Goal: Find contact information: Obtain details needed to contact an individual or organization

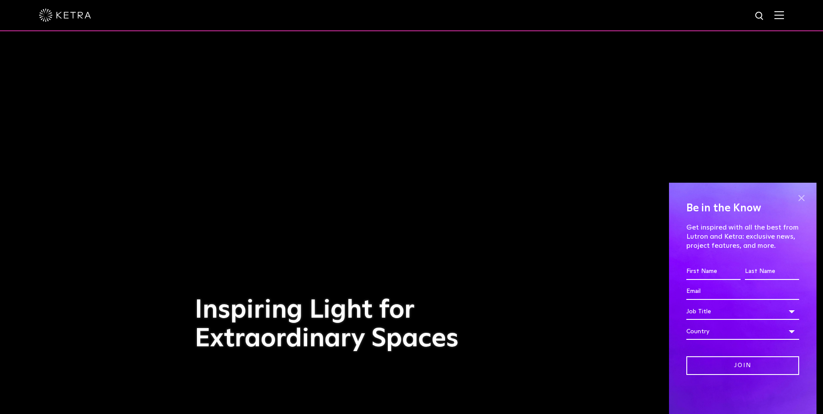
click at [800, 197] on span at bounding box center [800, 197] width 13 height 13
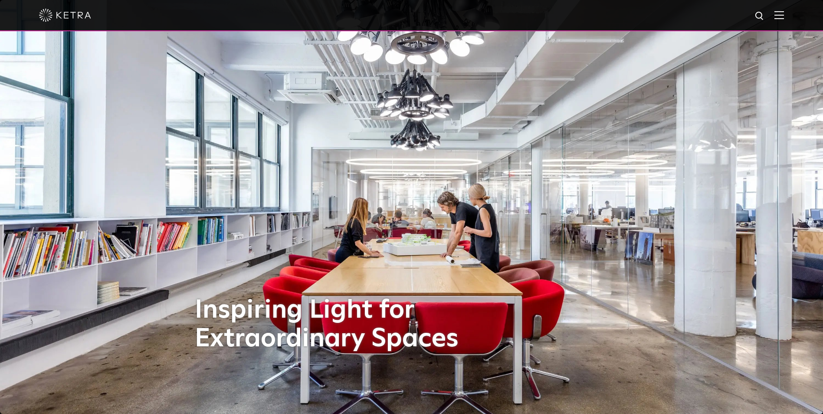
click at [783, 19] on img at bounding box center [779, 15] width 10 height 8
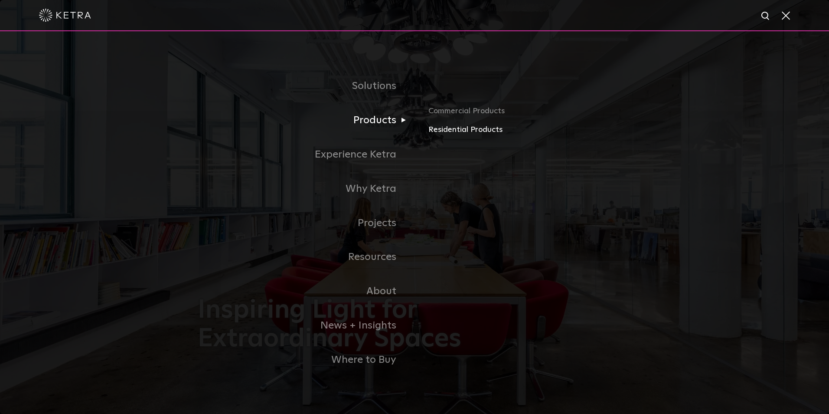
click at [461, 136] on link "Residential Products" at bounding box center [529, 130] width 203 height 13
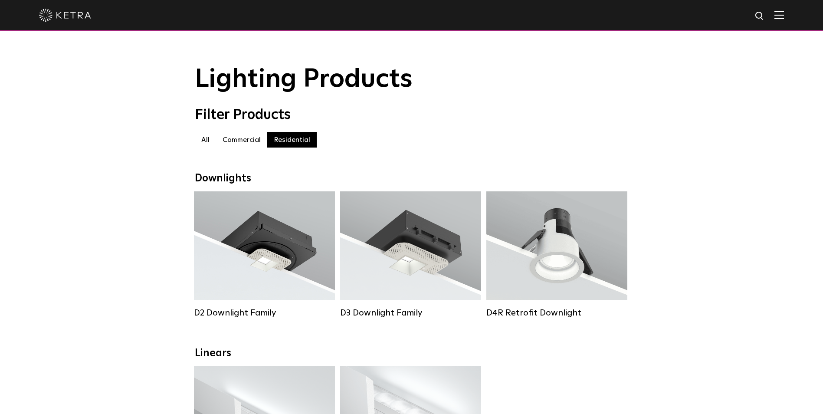
click at [783, 20] on div at bounding box center [411, 15] width 744 height 30
click at [783, 16] on img at bounding box center [779, 15] width 10 height 8
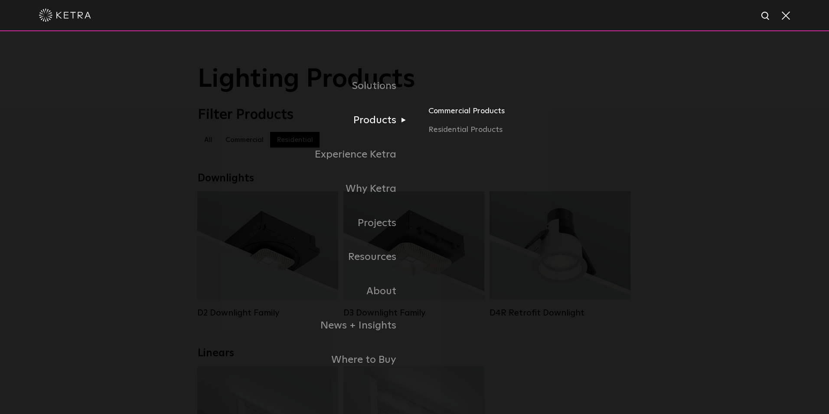
click at [448, 117] on link "Commercial Products" at bounding box center [529, 113] width 203 height 19
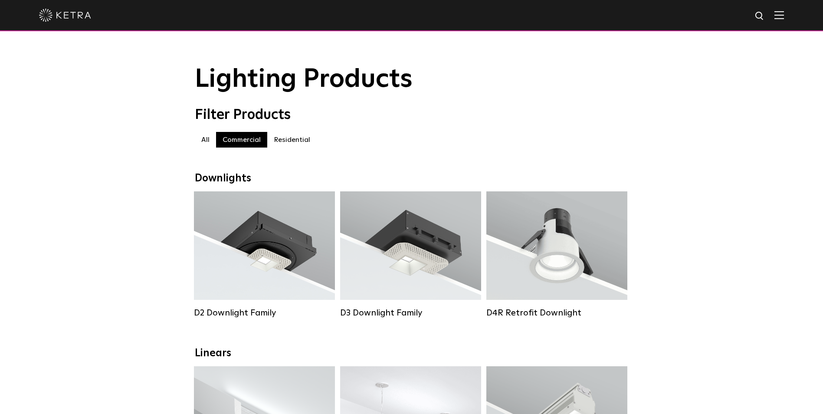
click at [783, 19] on img at bounding box center [779, 15] width 10 height 8
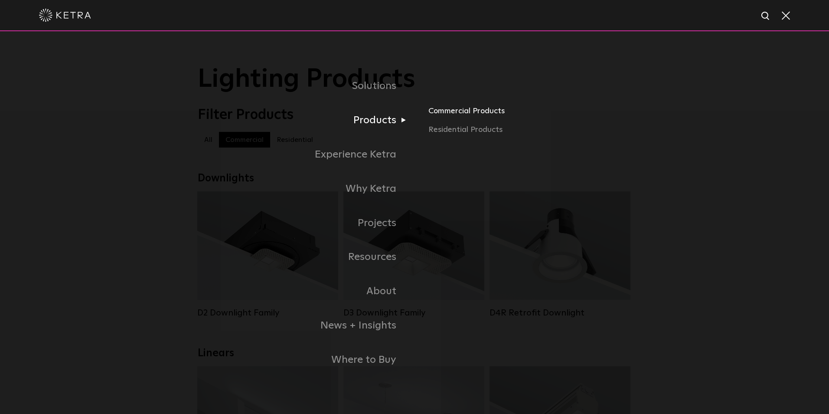
click at [448, 114] on link "Commercial Products" at bounding box center [529, 113] width 203 height 19
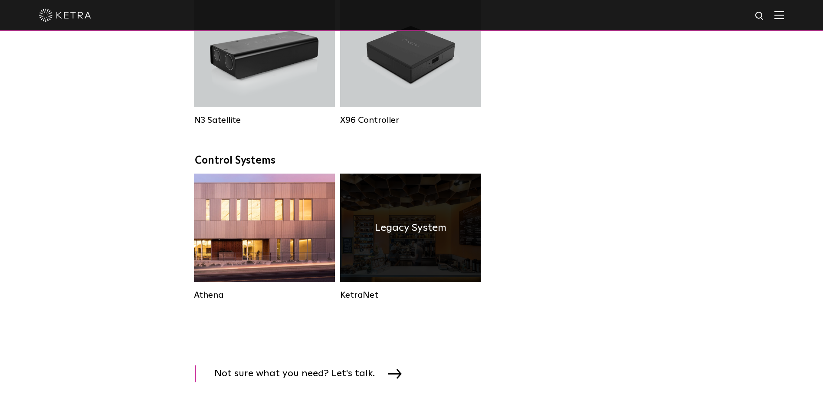
scroll to position [1214, 0]
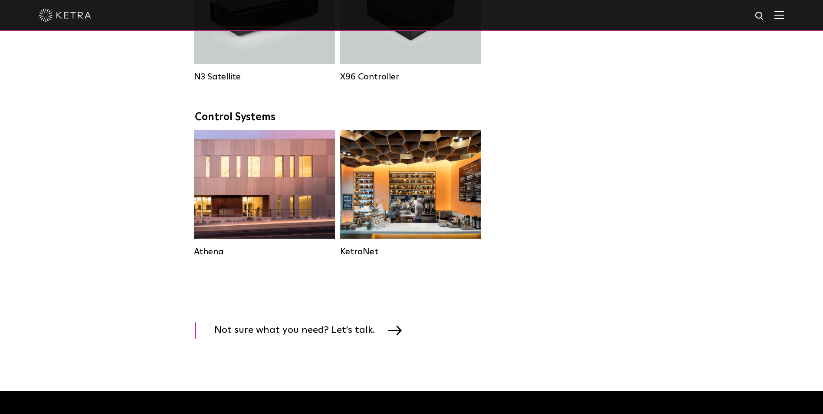
click at [783, 13] on img at bounding box center [779, 15] width 10 height 8
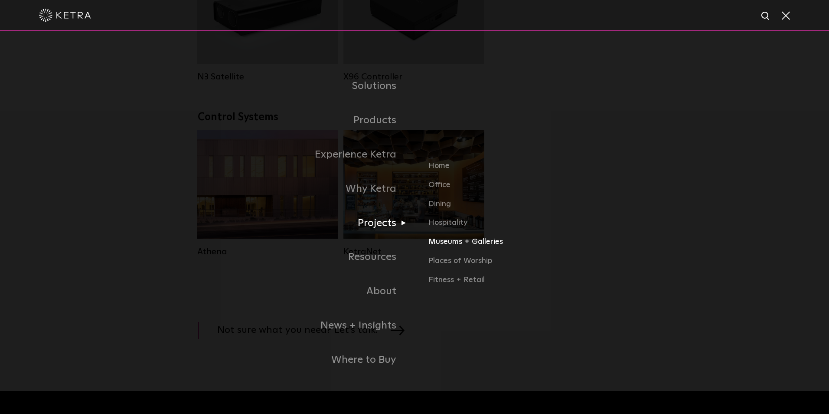
click at [448, 246] on link "Museums + Galleries" at bounding box center [529, 244] width 203 height 19
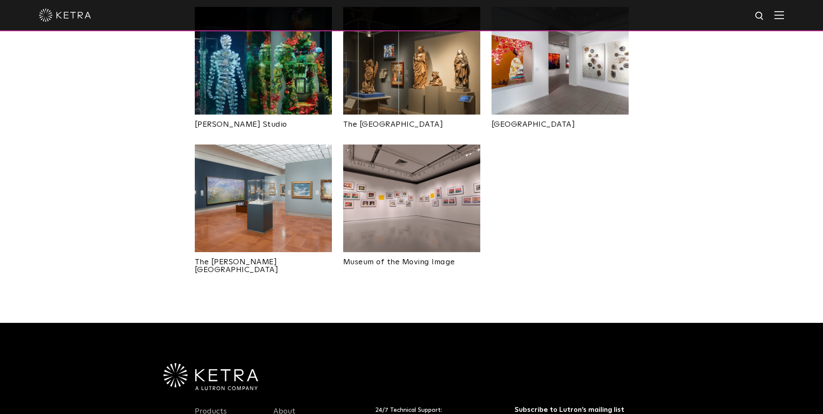
scroll to position [260, 0]
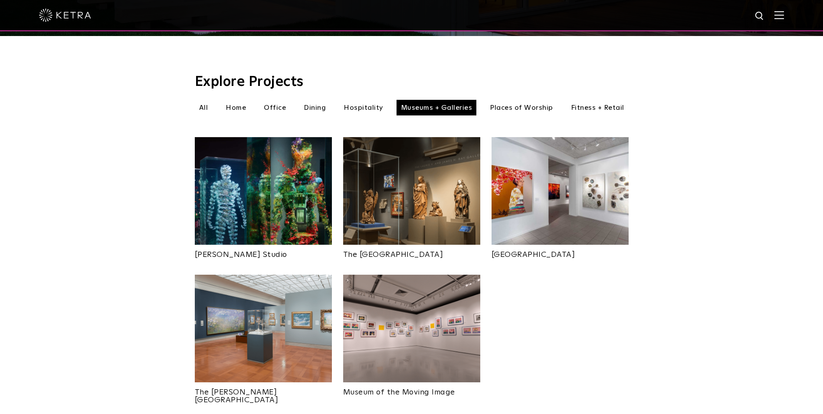
click at [390, 245] on link "The [GEOGRAPHIC_DATA]" at bounding box center [411, 252] width 137 height 14
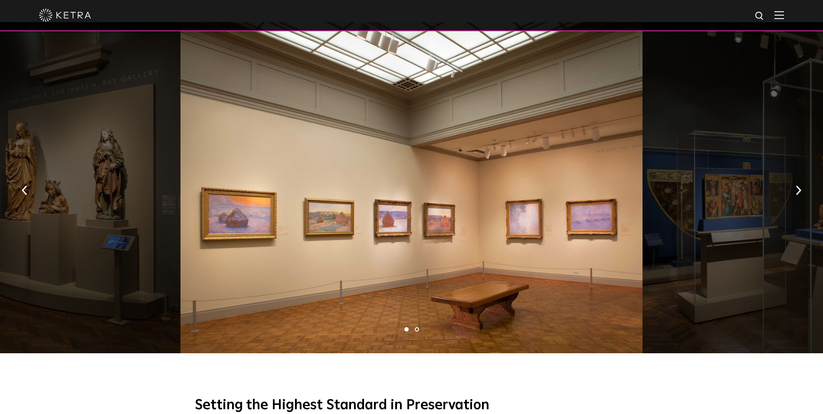
scroll to position [304, 0]
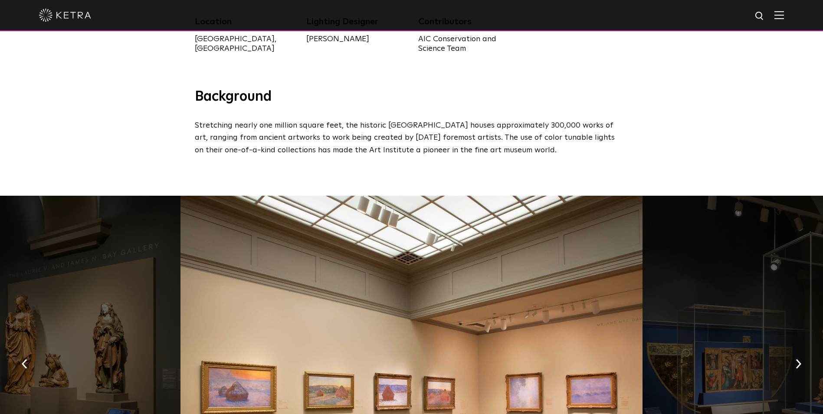
click at [783, 20] on span at bounding box center [779, 15] width 10 height 9
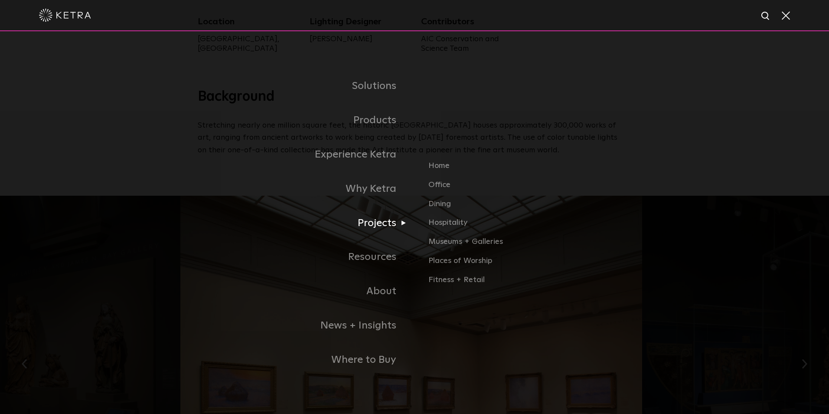
click at [384, 228] on link "Projects" at bounding box center [306, 223] width 217 height 34
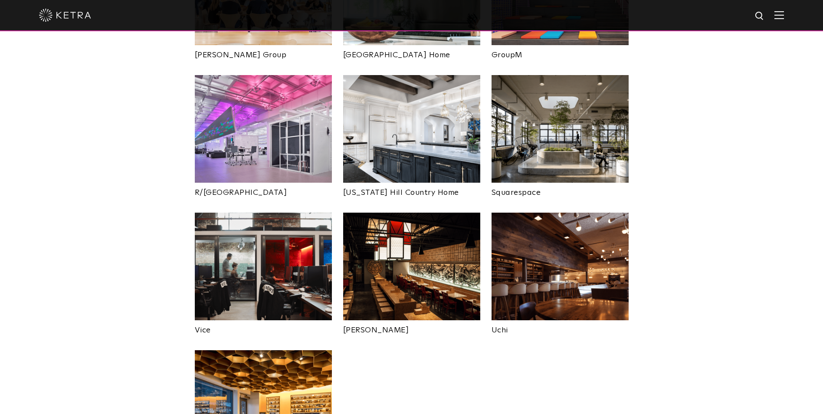
scroll to position [1933, 0]
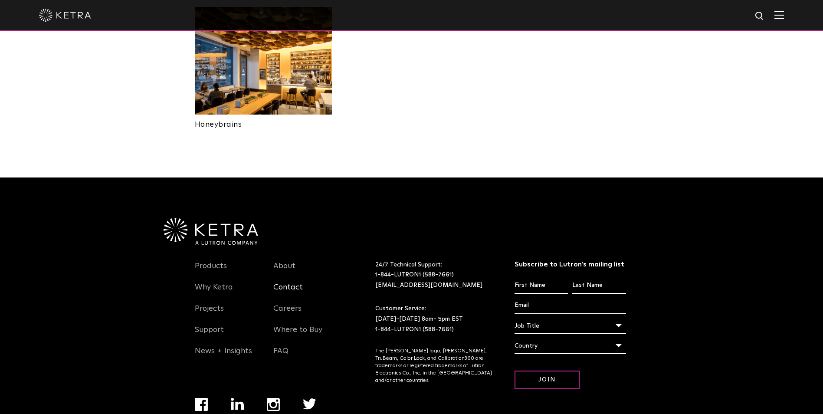
click at [287, 282] on link "Contact" at bounding box center [287, 292] width 29 height 20
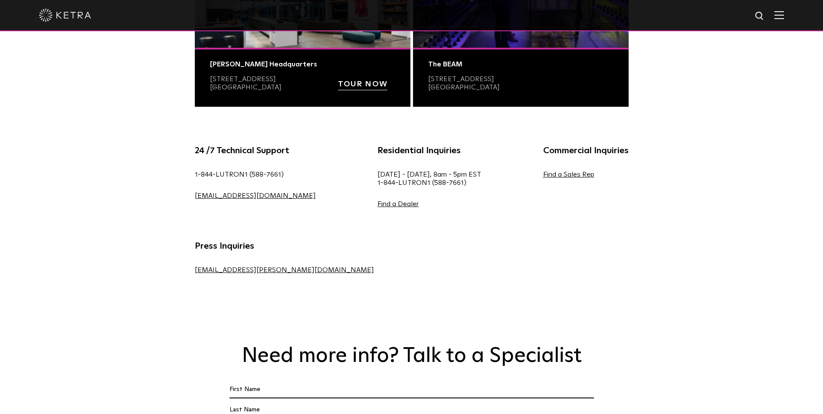
scroll to position [304, 0]
